Goal: Task Accomplishment & Management: Use online tool/utility

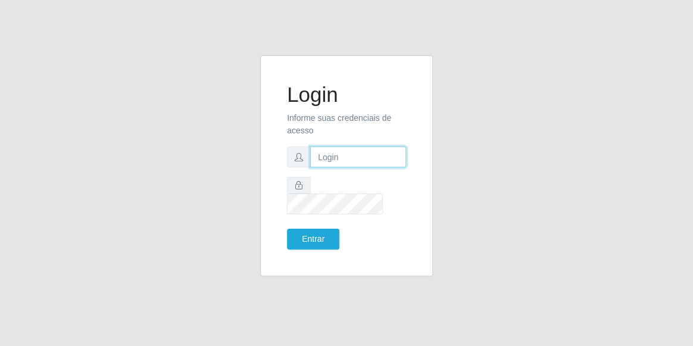
click at [337, 139] on input "text" at bounding box center [358, 156] width 96 height 21
type input "[EMAIL_ADDRESS][DOMAIN_NAME]"
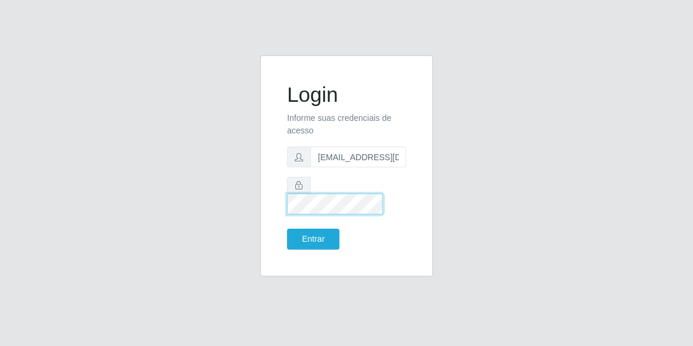
click at [287, 139] on button "Entrar" at bounding box center [313, 239] width 52 height 21
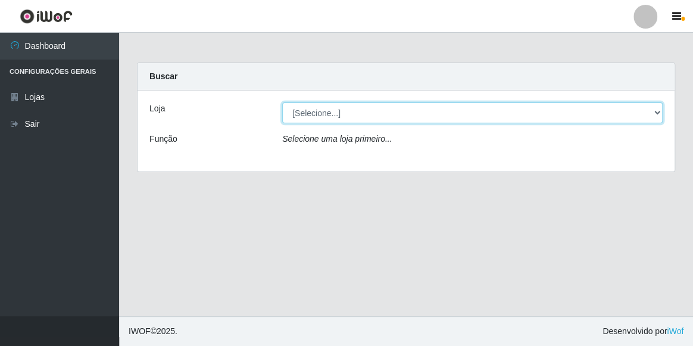
click at [322, 113] on select "[Selecione...] Hiper Queiroz - [GEOGRAPHIC_DATA]" at bounding box center [472, 112] width 381 height 21
select select "513"
click at [282, 102] on select "[Selecione...] Hiper Queiroz - [GEOGRAPHIC_DATA]" at bounding box center [472, 112] width 381 height 21
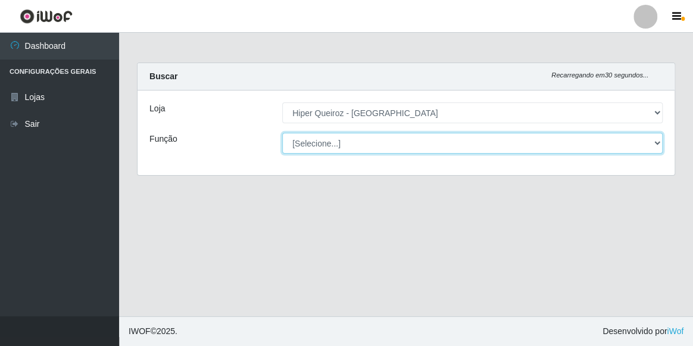
click at [327, 139] on select "[Selecione...] Embalador Embalador + Embalador ++ Operador de Caixa Operador de…" at bounding box center [472, 143] width 381 height 21
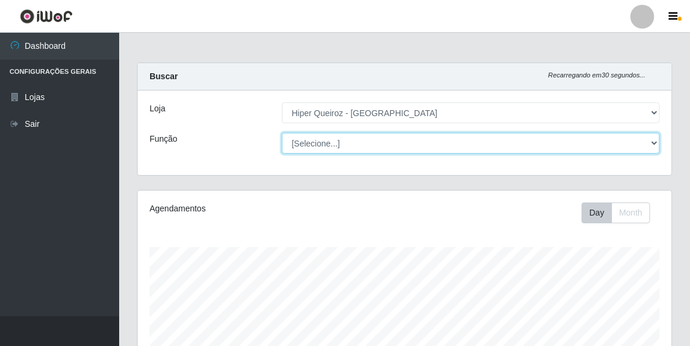
scroll to position [247, 534]
select select "1"
click at [282, 133] on select "[Selecione...] Embalador Embalador + Embalador ++ Operador de Caixa Operador de…" at bounding box center [471, 143] width 378 height 21
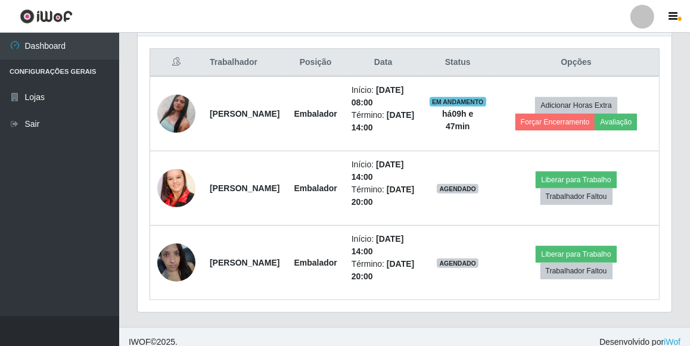
scroll to position [455, 0]
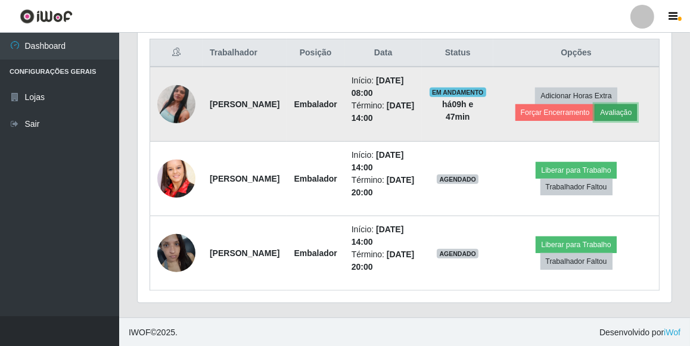
click at [342, 107] on button "Avaliação" at bounding box center [615, 112] width 42 height 17
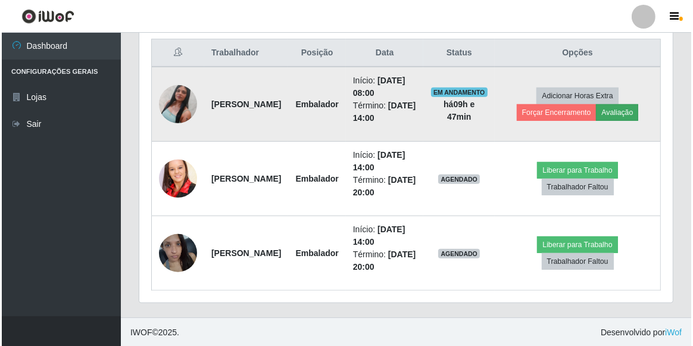
scroll to position [247, 528]
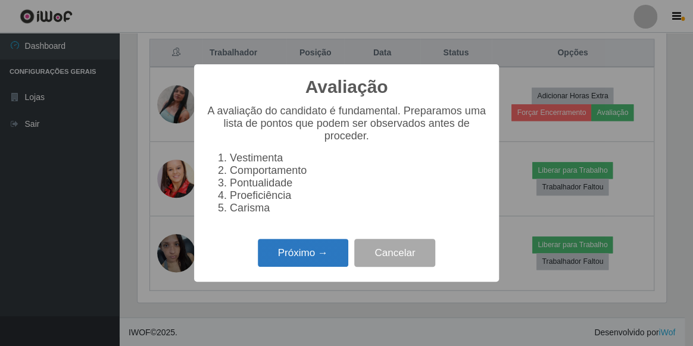
click at [272, 139] on button "Próximo →" at bounding box center [303, 253] width 91 height 28
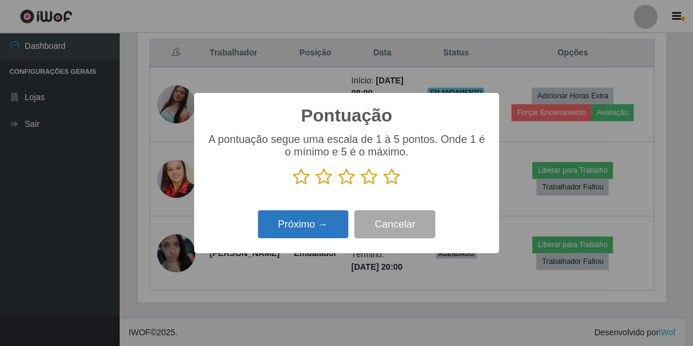
scroll to position [595269, 594987]
click at [342, 139] on icon at bounding box center [346, 177] width 17 height 18
click at [338, 139] on input "radio" at bounding box center [338, 186] width 0 height 0
click at [342, 139] on icon at bounding box center [369, 177] width 17 height 18
click at [342, 139] on input "radio" at bounding box center [361, 186] width 0 height 0
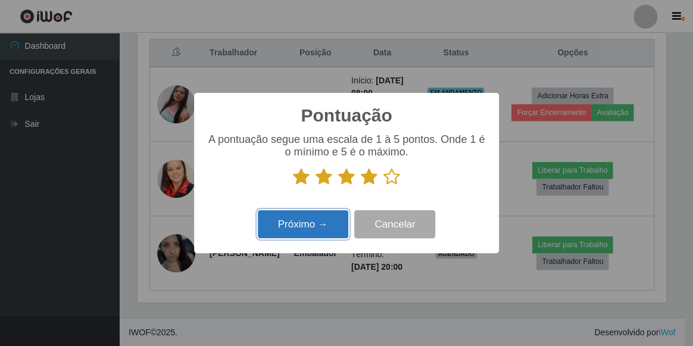
click at [328, 139] on button "Próximo →" at bounding box center [303, 224] width 91 height 28
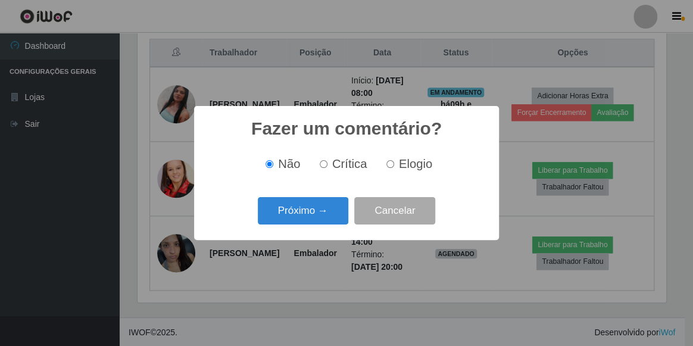
click at [342, 139] on input "Elogio" at bounding box center [390, 164] width 8 height 8
radio input "true"
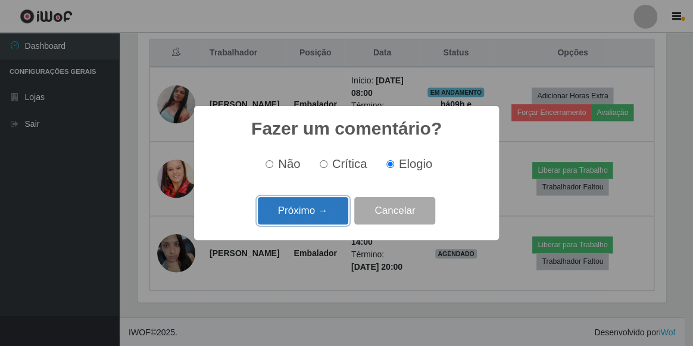
click at [317, 139] on button "Próximo →" at bounding box center [303, 211] width 91 height 28
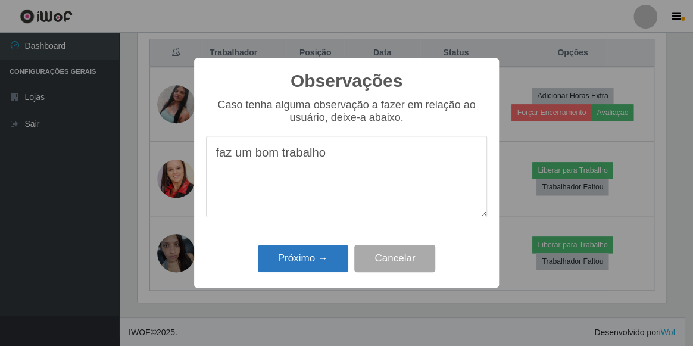
type textarea "faz um bom trabalho"
click at [332, 139] on button "Próximo →" at bounding box center [303, 259] width 91 height 28
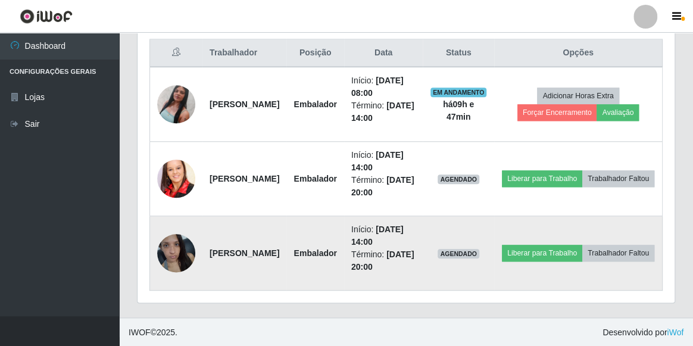
scroll to position [247, 534]
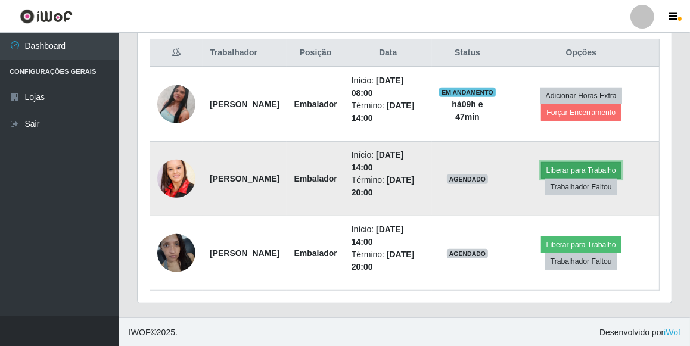
click at [342, 139] on button "Liberar para Trabalho" at bounding box center [581, 170] width 80 height 17
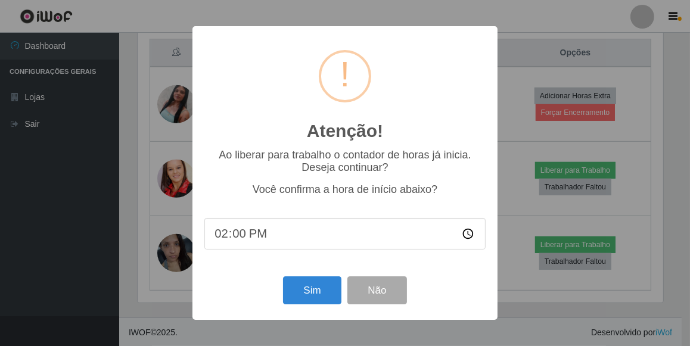
scroll to position [247, 528]
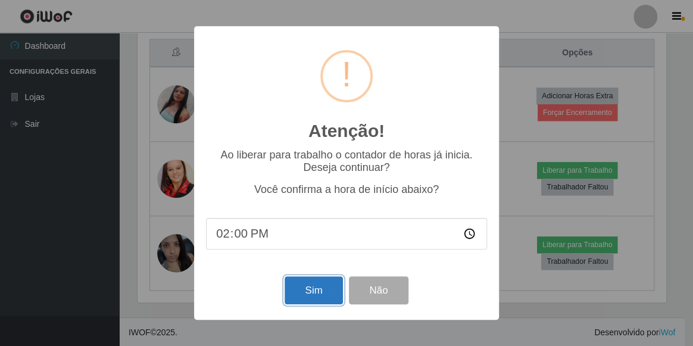
click at [313, 139] on button "Sim" at bounding box center [314, 290] width 58 height 28
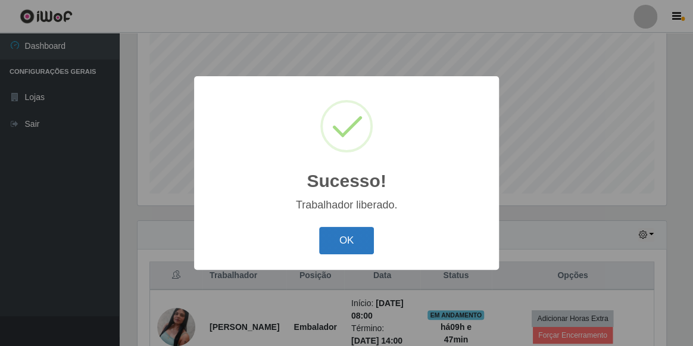
click at [338, 139] on button "OK" at bounding box center [346, 241] width 55 height 28
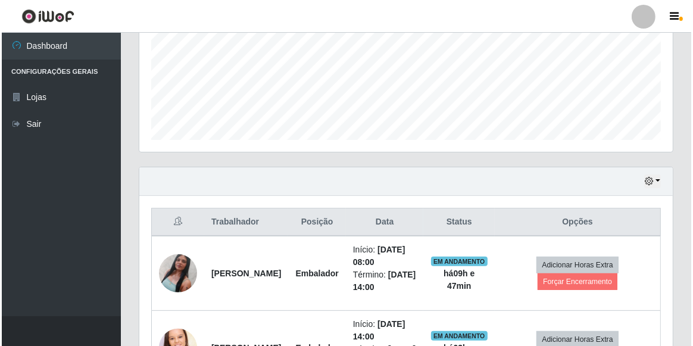
scroll to position [448, 0]
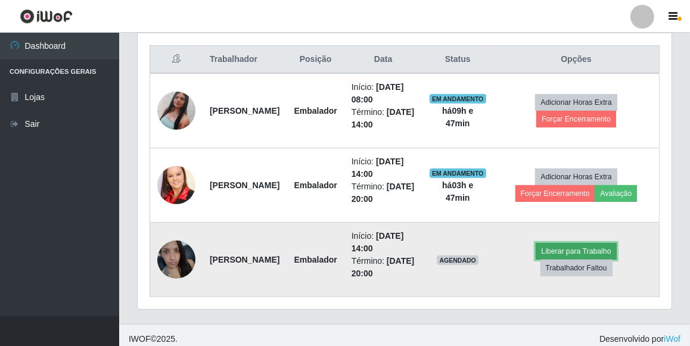
click at [342, 139] on button "Liberar para Trabalho" at bounding box center [575, 251] width 80 height 17
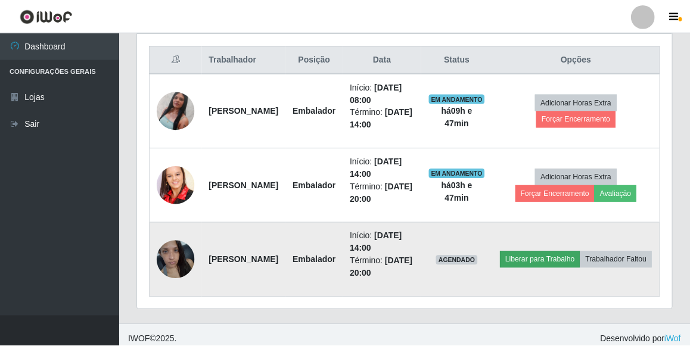
scroll to position [247, 528]
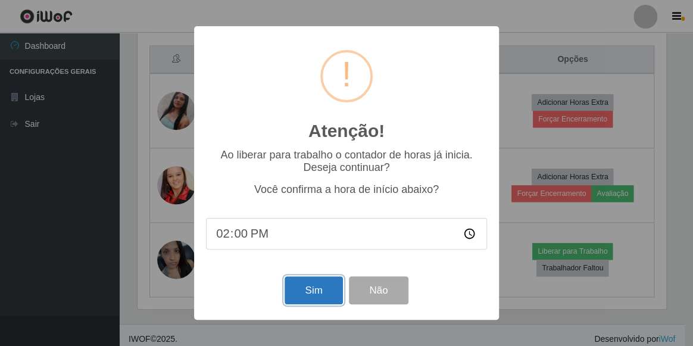
click at [314, 139] on button "Sim" at bounding box center [314, 290] width 58 height 28
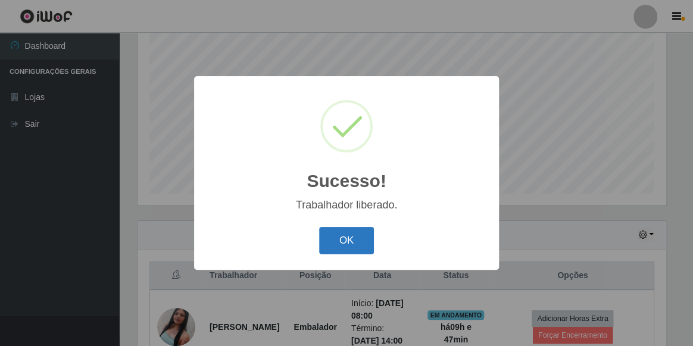
click at [342, 139] on button "OK" at bounding box center [346, 241] width 55 height 28
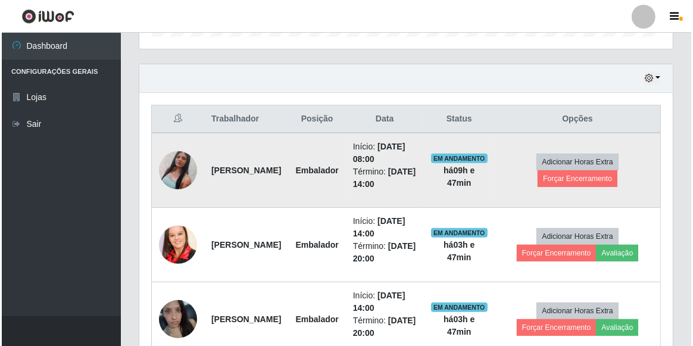
scroll to position [0, 0]
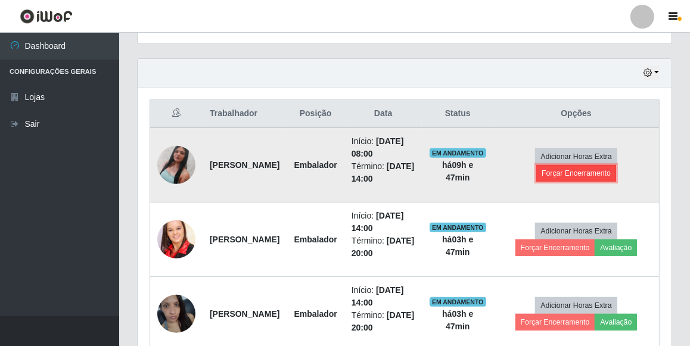
click at [342, 139] on button "Forçar Encerramento" at bounding box center [576, 173] width 80 height 17
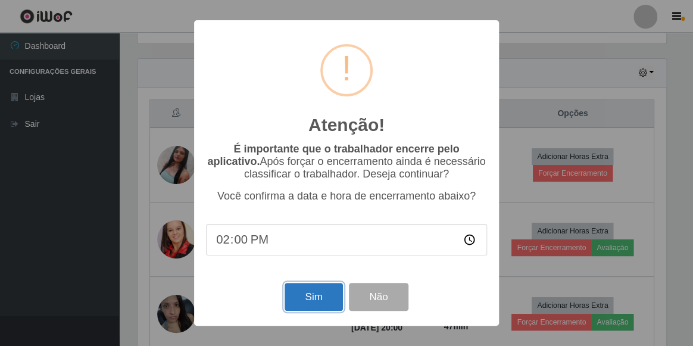
click at [317, 139] on button "Sim" at bounding box center [314, 297] width 58 height 28
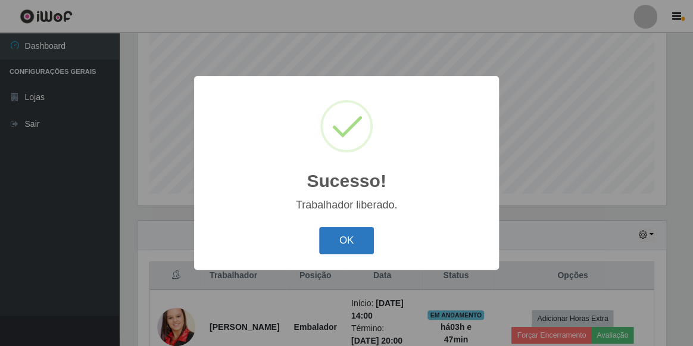
click at [340, 139] on button "OK" at bounding box center [346, 241] width 55 height 28
